Goal: Navigation & Orientation: Find specific page/section

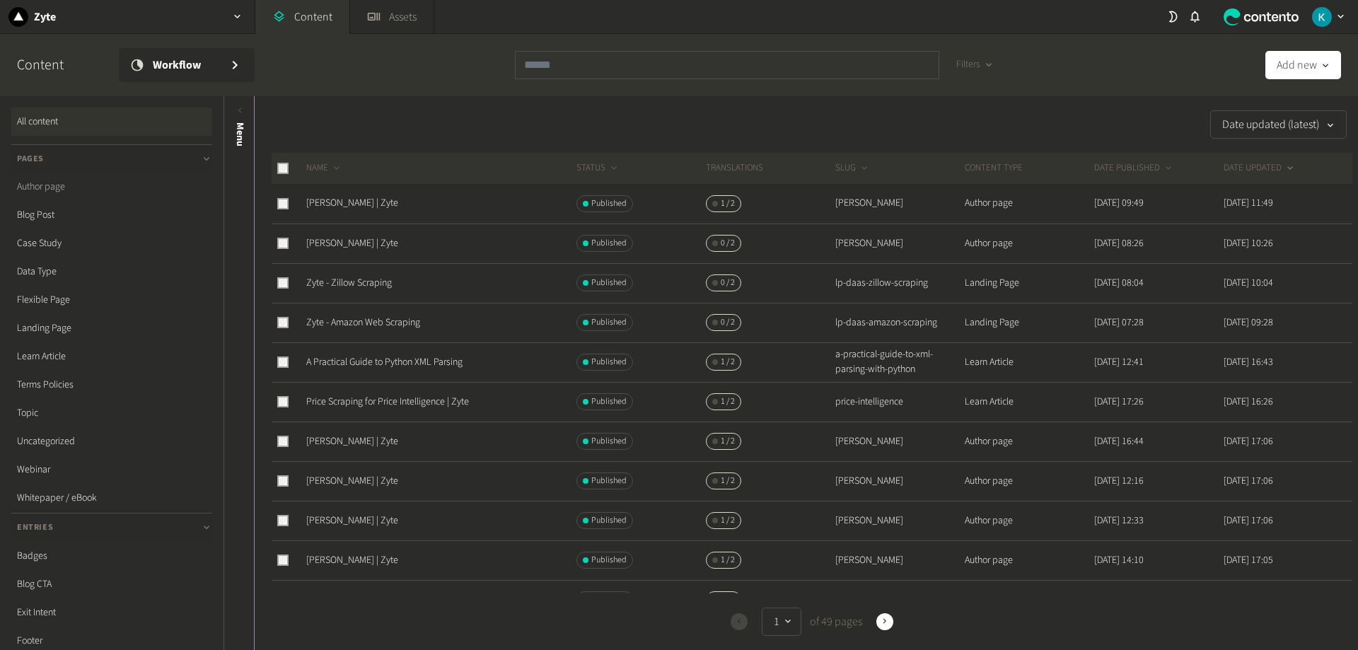
click at [57, 190] on link "Author page" at bounding box center [111, 187] width 201 height 28
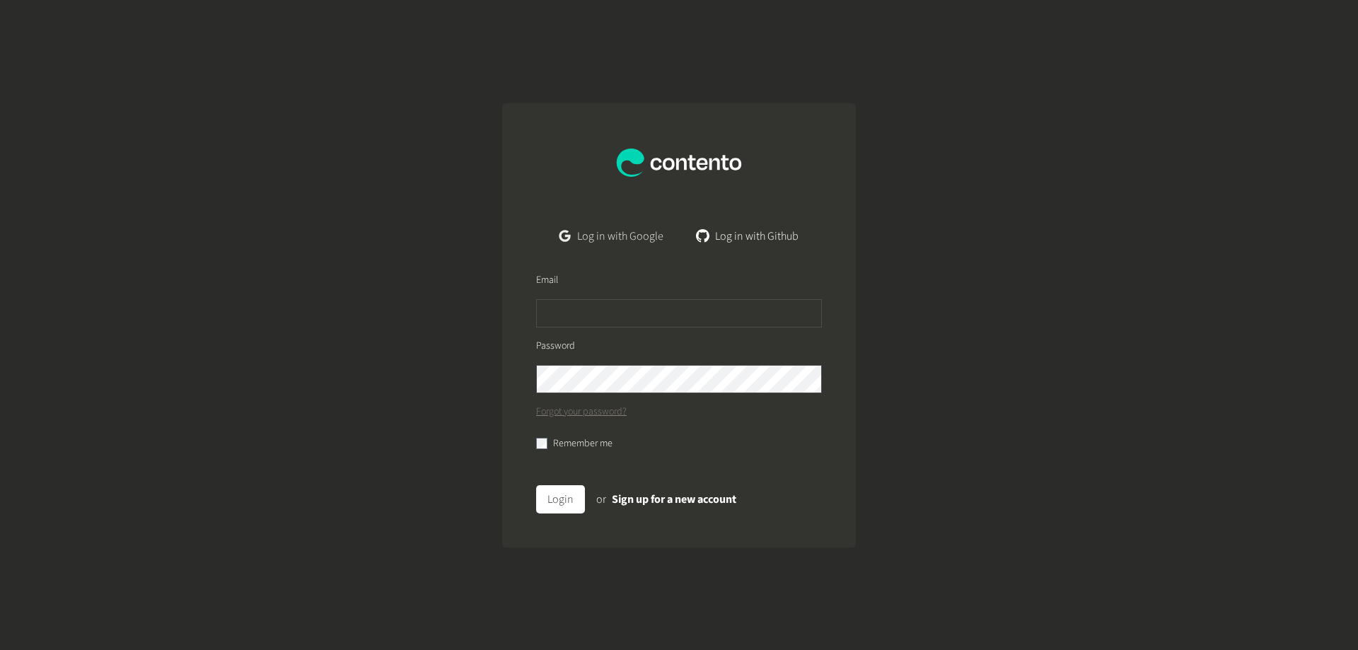
click at [612, 235] on link "Log in with Google" at bounding box center [611, 236] width 127 height 28
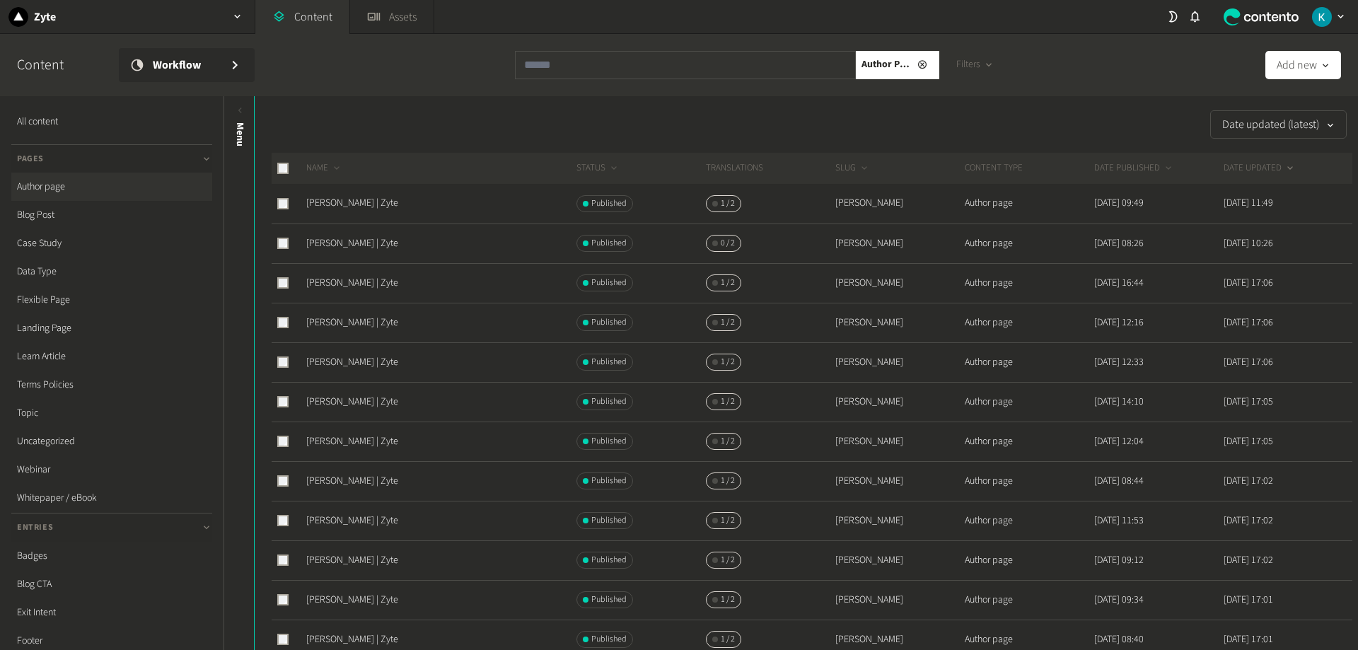
click at [55, 187] on link "Author page" at bounding box center [111, 187] width 201 height 28
